Goal: Check status: Check status

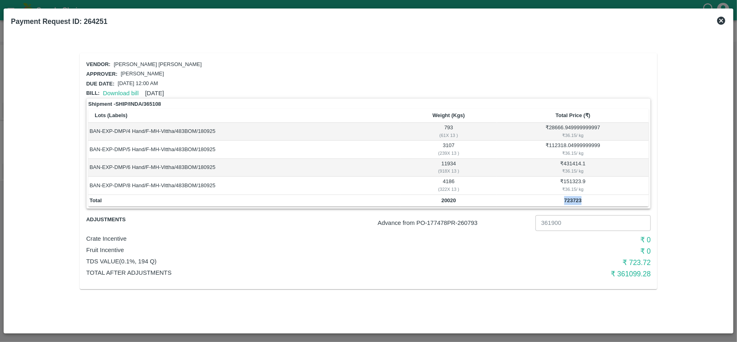
click at [721, 20] on icon at bounding box center [721, 21] width 10 height 10
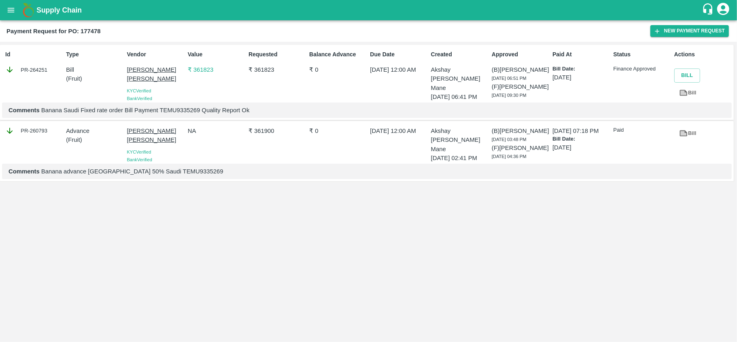
click at [6, 10] on icon "open drawer" at bounding box center [10, 10] width 9 height 9
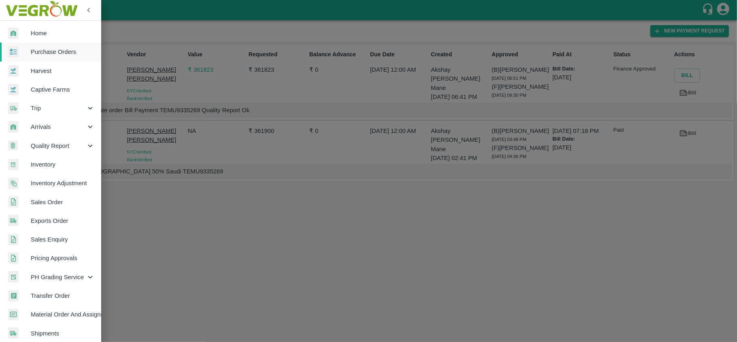
click at [53, 106] on span "Trip" at bounding box center [58, 108] width 55 height 9
click at [59, 144] on span "Material Movement" at bounding box center [65, 145] width 57 height 9
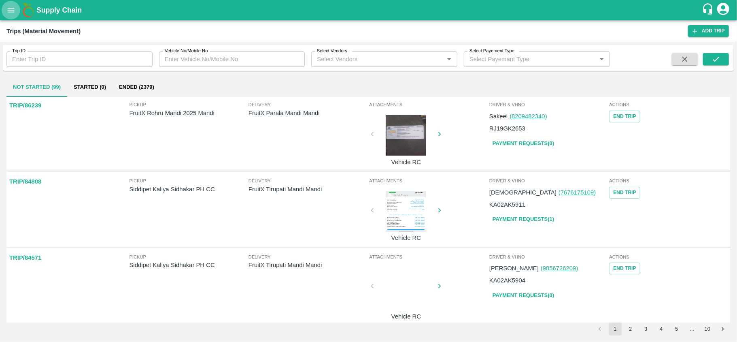
click at [11, 15] on button "open drawer" at bounding box center [11, 10] width 19 height 19
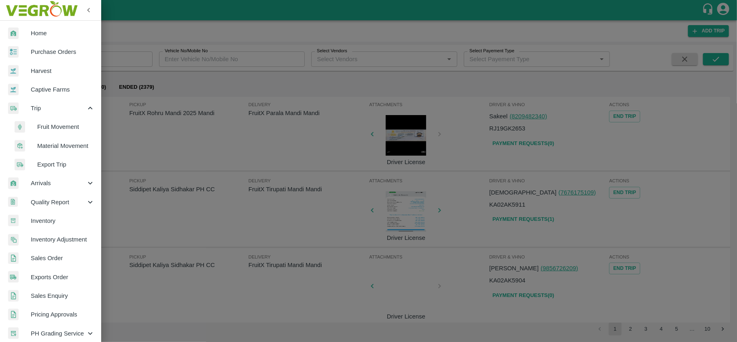
click at [56, 127] on span "Fruit Movement" at bounding box center [65, 126] width 57 height 9
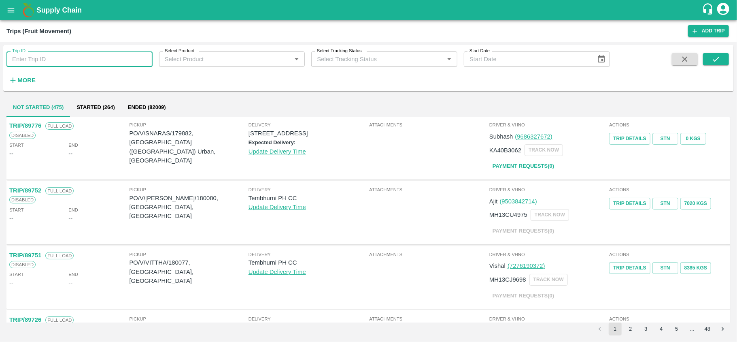
click at [77, 64] on input "Trip ID" at bounding box center [79, 58] width 146 height 15
paste input "88843"
type input "88843"
click at [723, 60] on button "submit" at bounding box center [716, 59] width 26 height 12
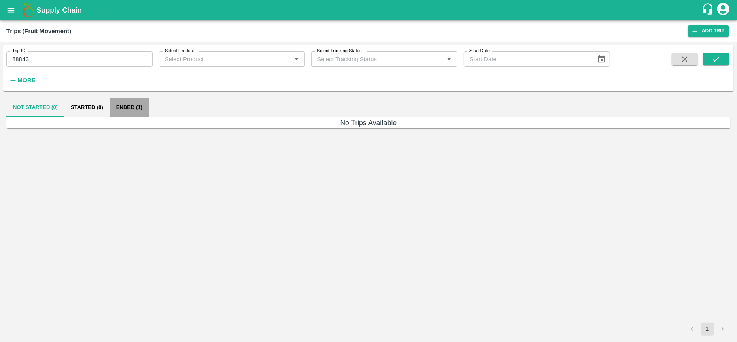
click at [127, 108] on button "Ended (1)" at bounding box center [129, 107] width 39 height 19
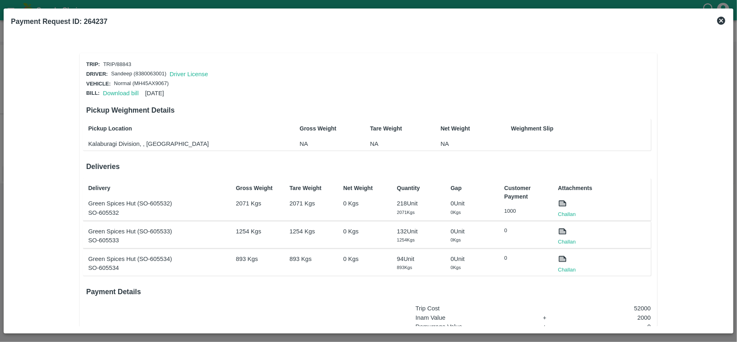
scroll to position [125, 0]
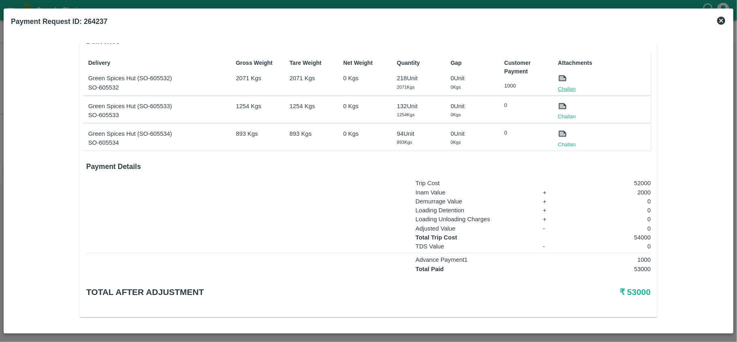
click at [566, 87] on link "Challan" at bounding box center [567, 89] width 18 height 8
click at [564, 114] on link "Challan" at bounding box center [567, 117] width 18 height 8
click at [569, 144] on link "Challan" at bounding box center [567, 144] width 18 height 8
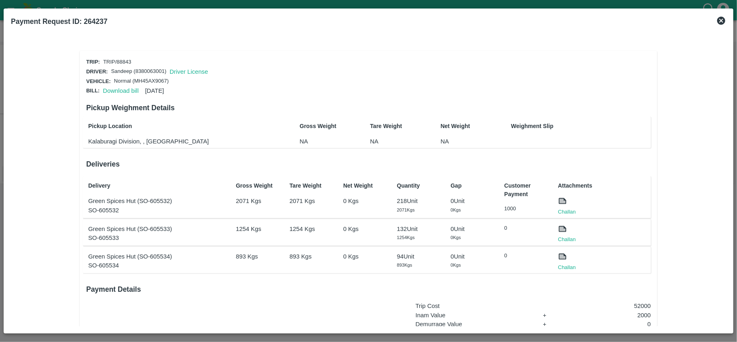
scroll to position [0, 0]
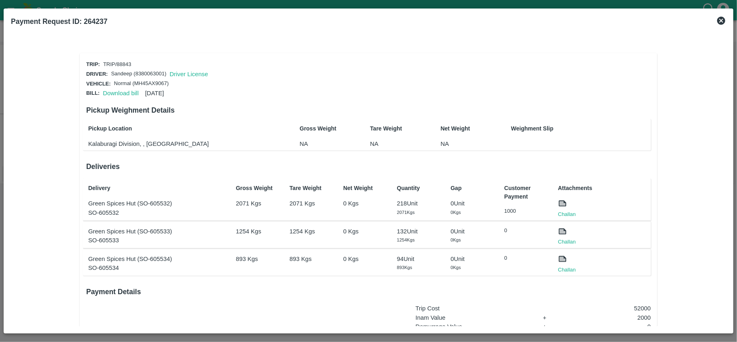
click at [125, 64] on p "TRIP/88843" at bounding box center [117, 65] width 28 height 8
copy p "88843"
click at [124, 90] on link "Download bill" at bounding box center [121, 93] width 36 height 6
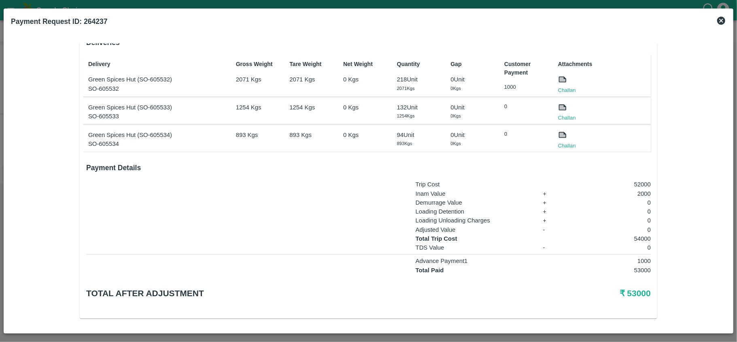
scroll to position [125, 0]
